Goal: Task Accomplishment & Management: Manage account settings

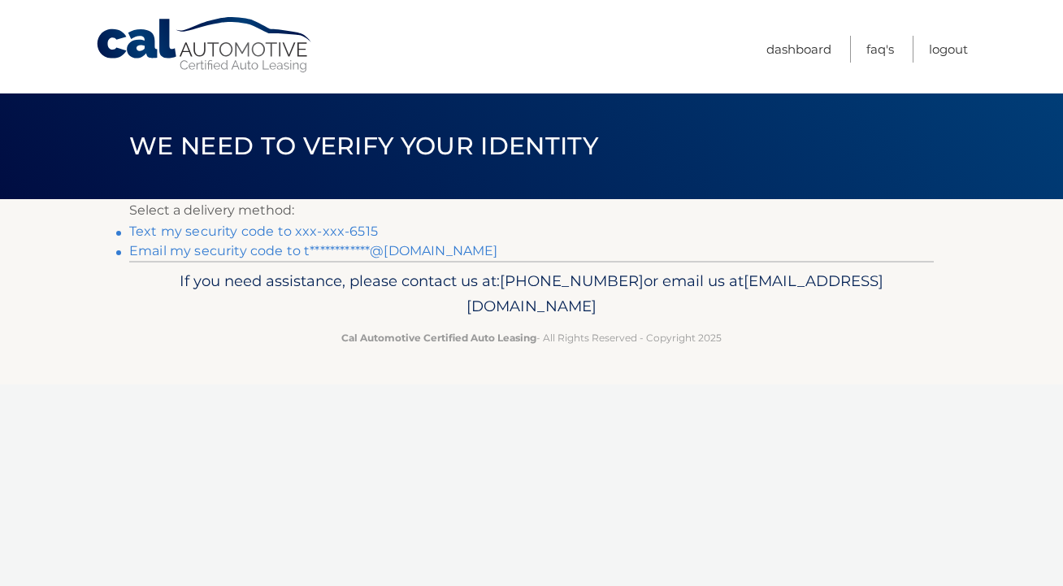
click at [352, 234] on link "Text my security code to xxx-xxx-6515" at bounding box center [253, 231] width 249 height 15
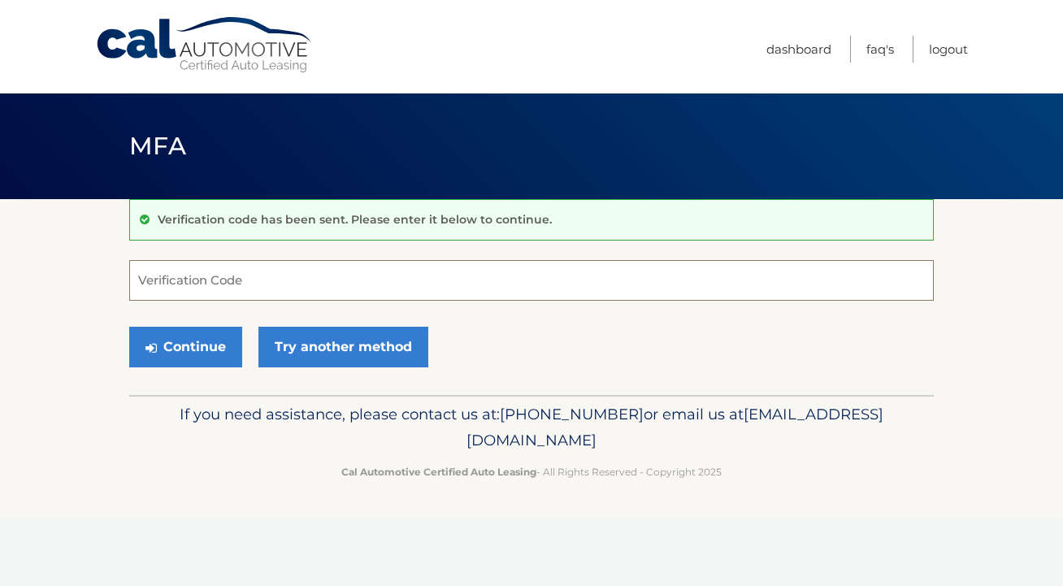
click at [171, 278] on input "Verification Code" at bounding box center [531, 280] width 805 height 41
type input "855669"
click at [185, 346] on button "Continue" at bounding box center [185, 347] width 113 height 41
click at [172, 343] on button "Continue" at bounding box center [185, 347] width 113 height 41
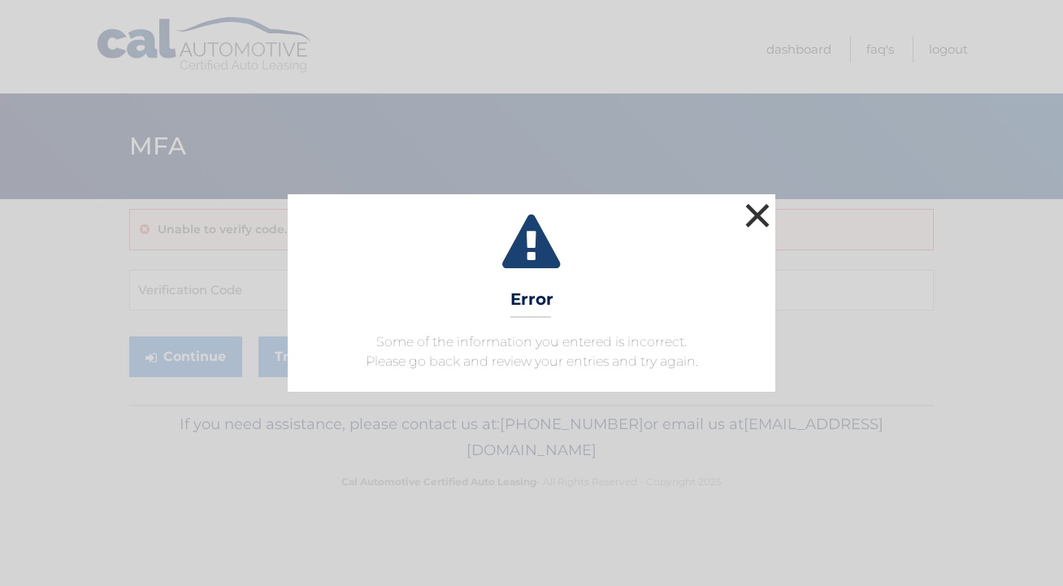
click at [764, 207] on button "×" at bounding box center [757, 215] width 33 height 33
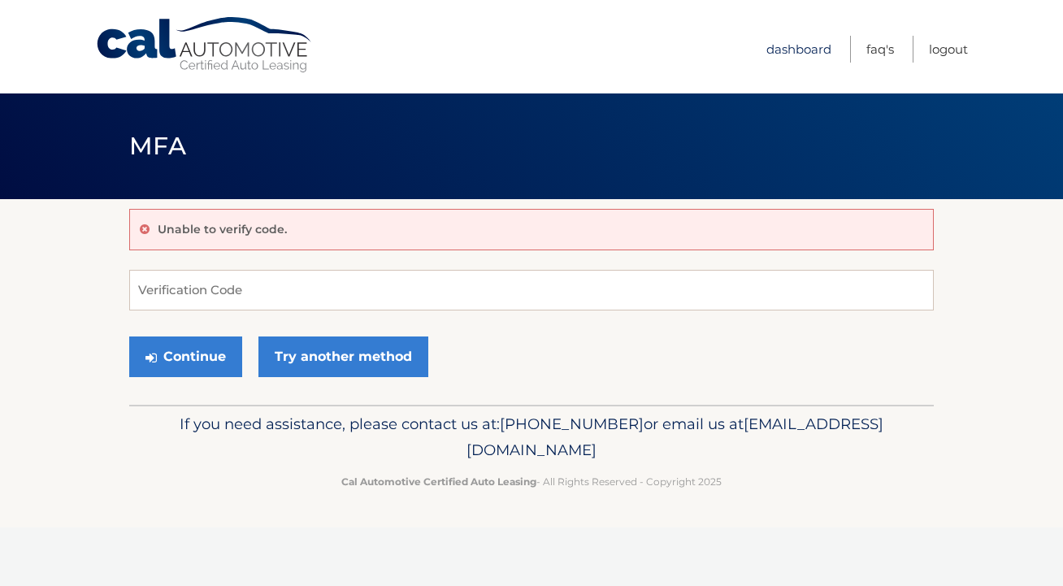
click at [812, 51] on link "Dashboard" at bounding box center [798, 49] width 65 height 27
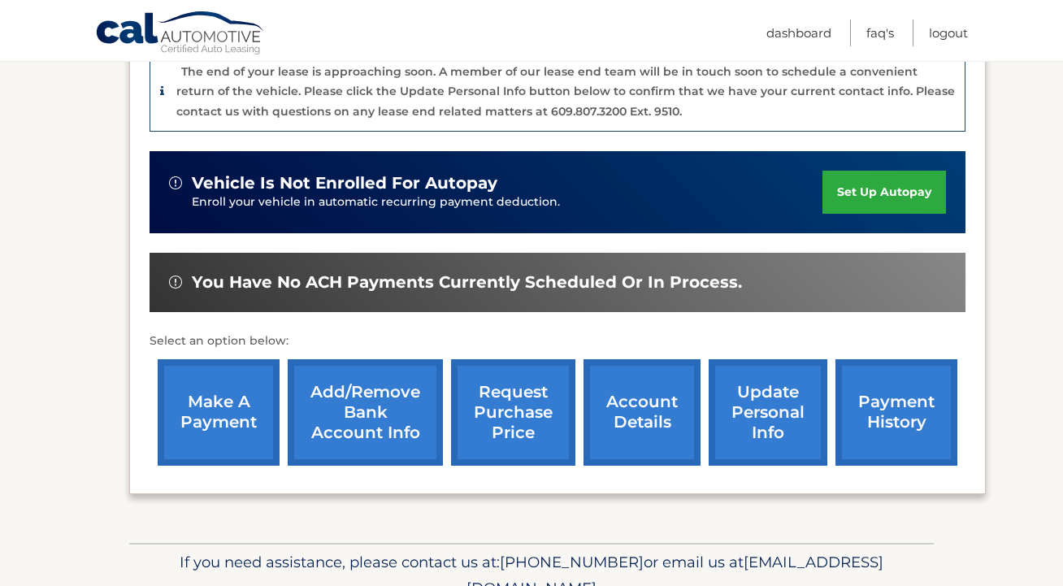
scroll to position [454, 0]
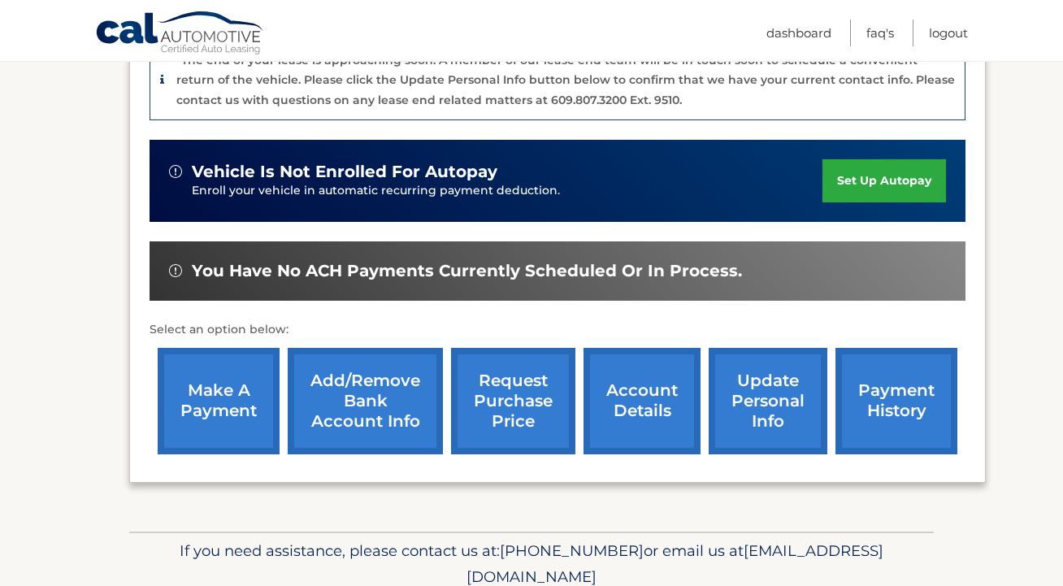
click at [254, 400] on link "make a payment" at bounding box center [219, 401] width 122 height 106
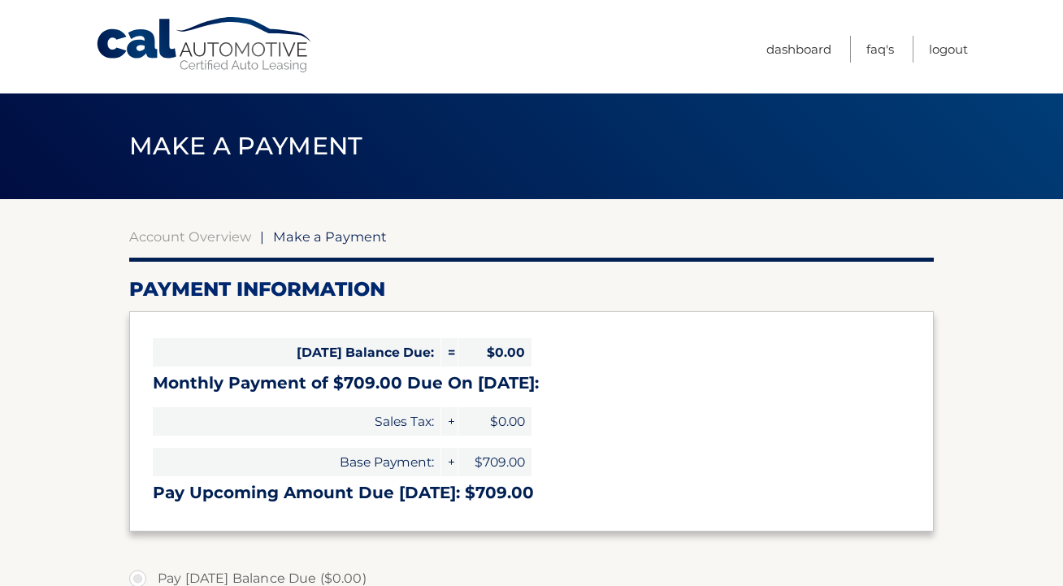
select select "MWQxOThjOTItZDUxZC00YWE0LTk5ZDYtYjk1NmFiZjU5NzEw"
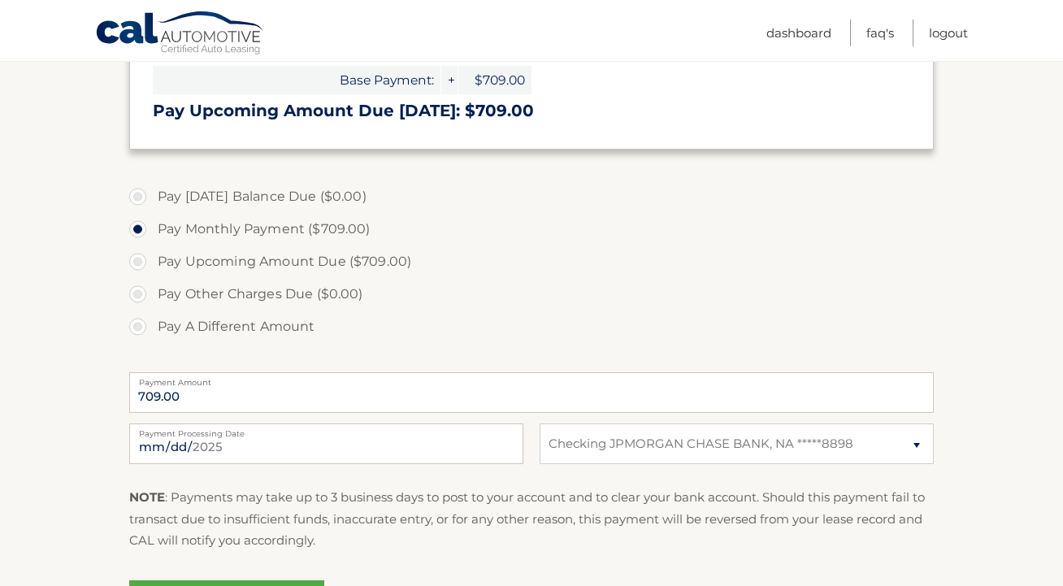
scroll to position [387, 0]
